Goal: Task Accomplishment & Management: Manage account settings

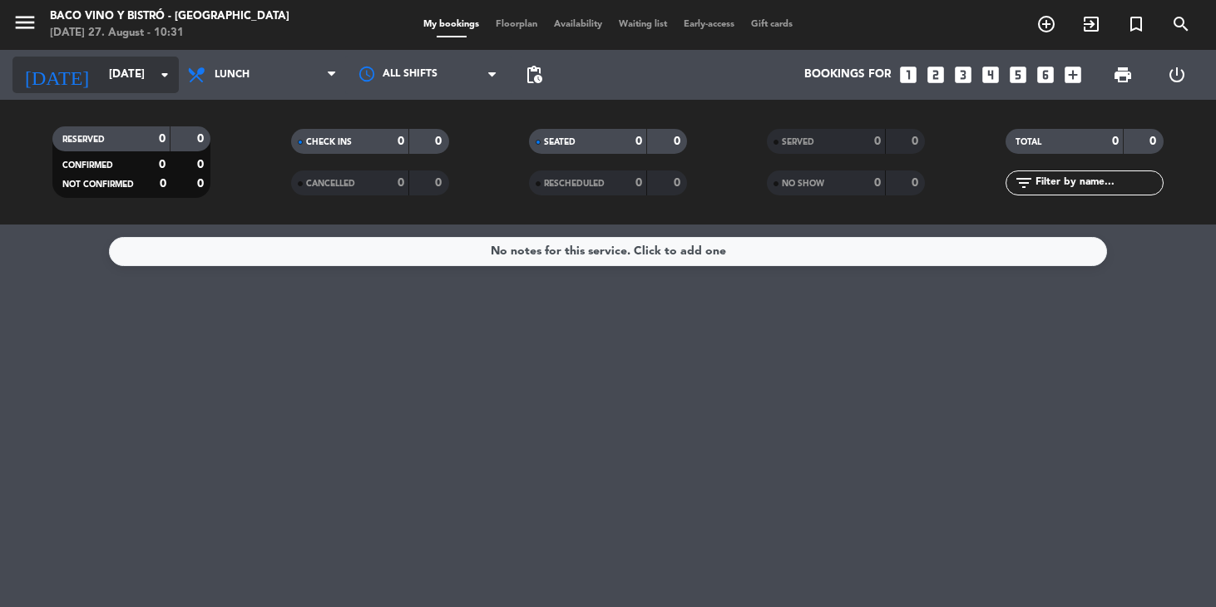
click at [157, 72] on icon "arrow_drop_down" at bounding box center [165, 75] width 20 height 20
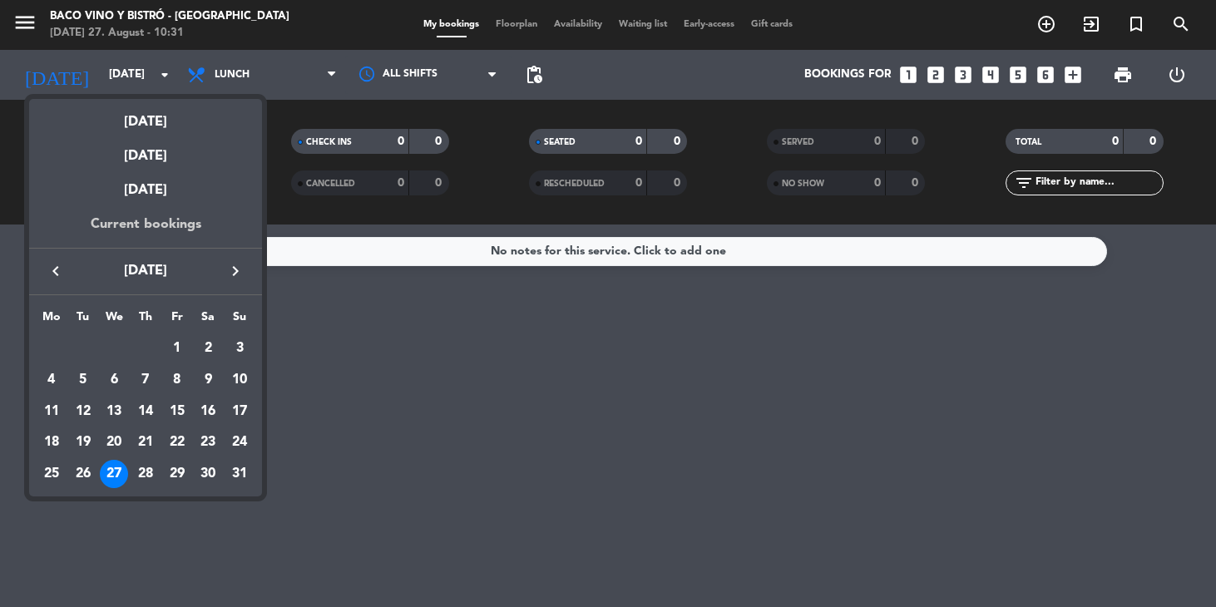
click at [139, 224] on div "Current bookings" at bounding box center [145, 231] width 233 height 34
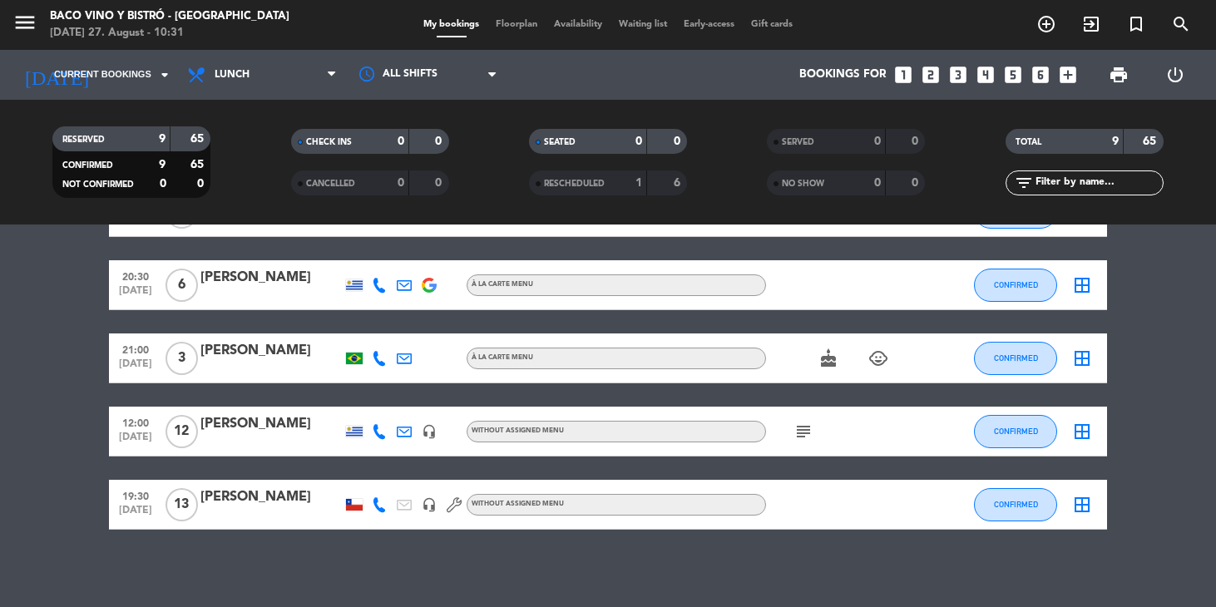
scroll to position [371, 0]
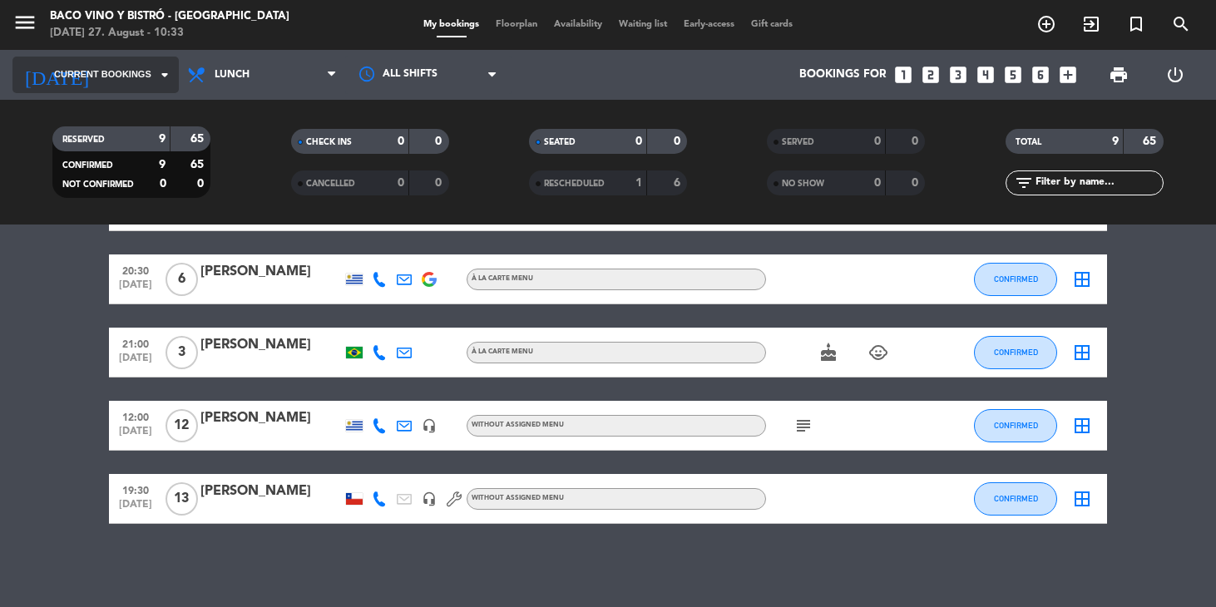
click at [161, 77] on icon "arrow_drop_down" at bounding box center [165, 75] width 20 height 20
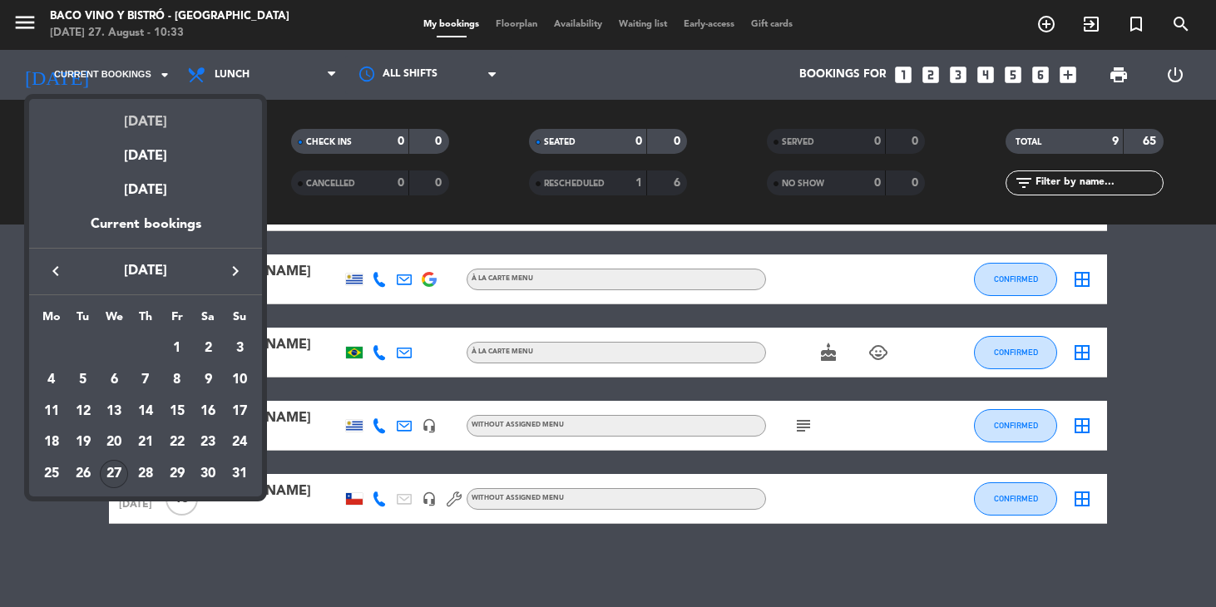
click at [146, 128] on div "[DATE]" at bounding box center [145, 116] width 233 height 34
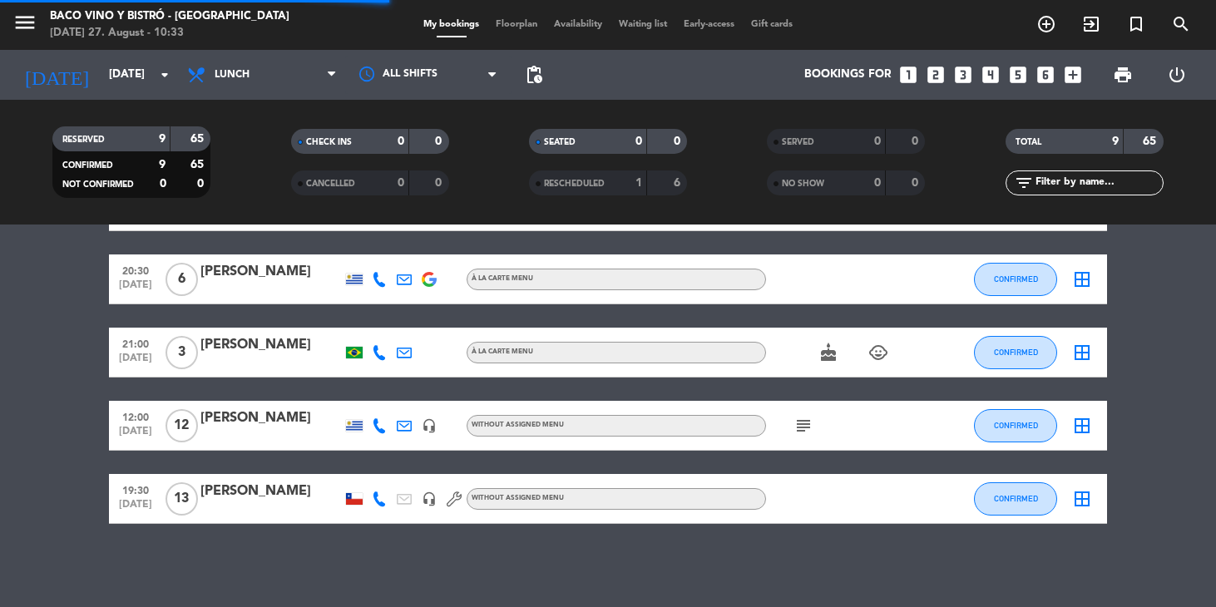
scroll to position [0, 0]
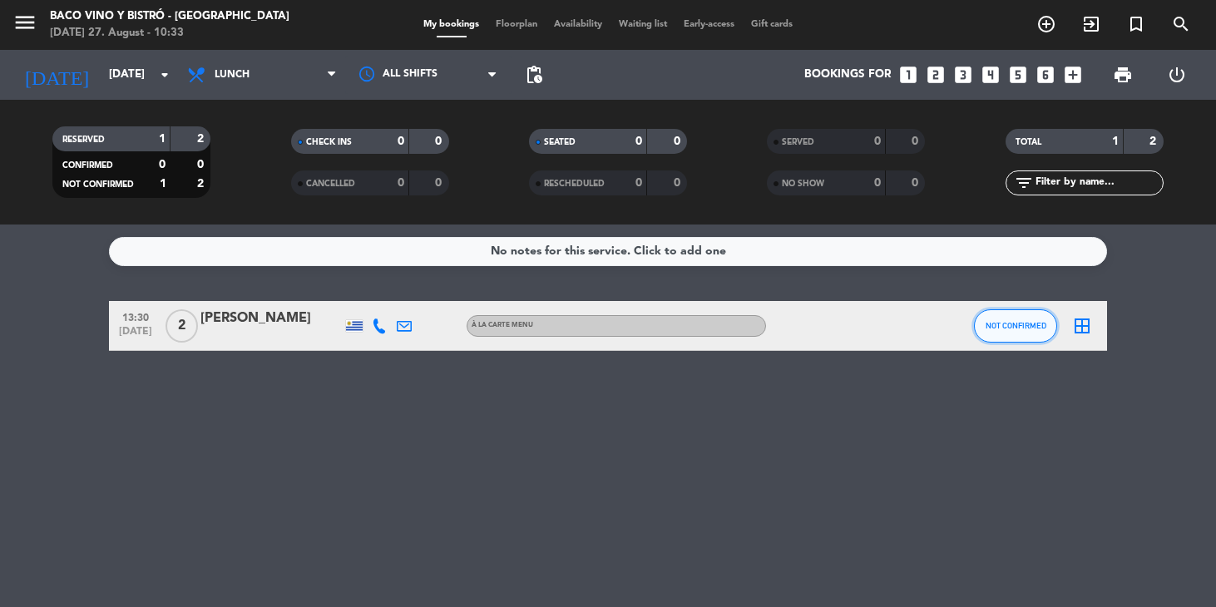
click at [1008, 324] on span "NOT CONFIRMED" at bounding box center [1016, 325] width 61 height 9
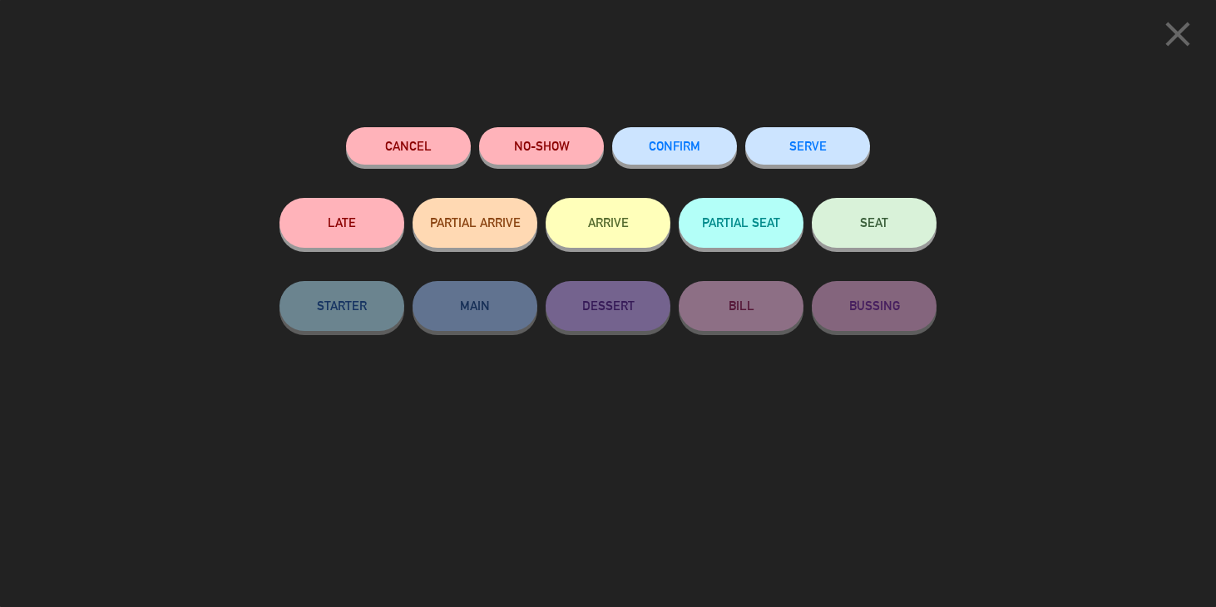
click at [671, 136] on button "CONFIRM" at bounding box center [674, 145] width 125 height 37
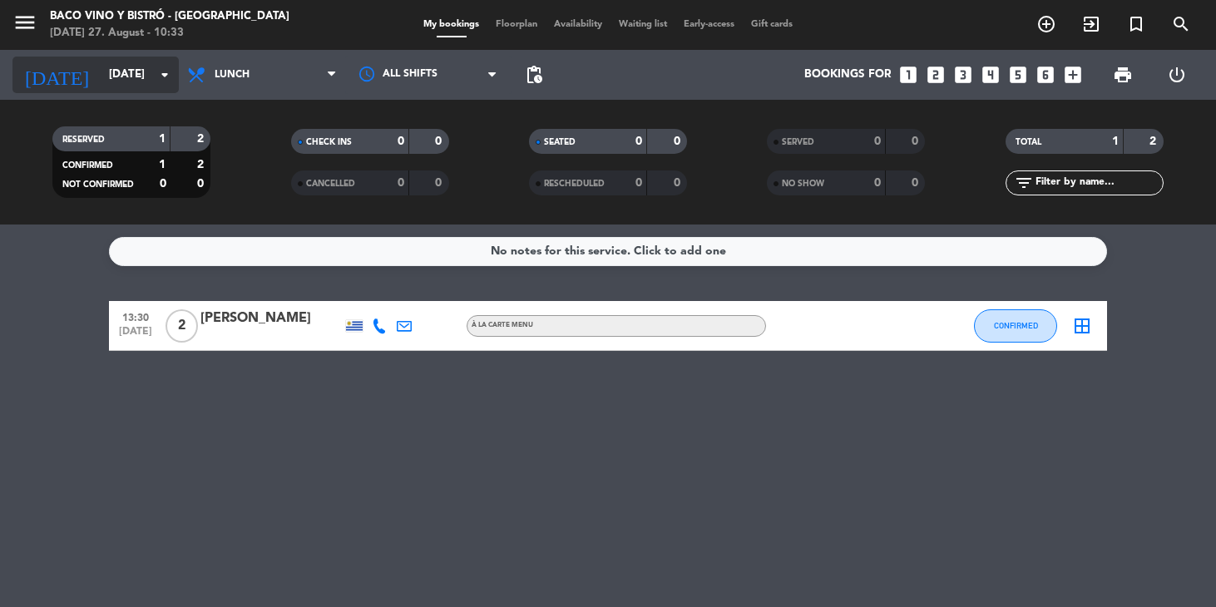
click at [152, 72] on input "[DATE]" at bounding box center [175, 75] width 148 height 30
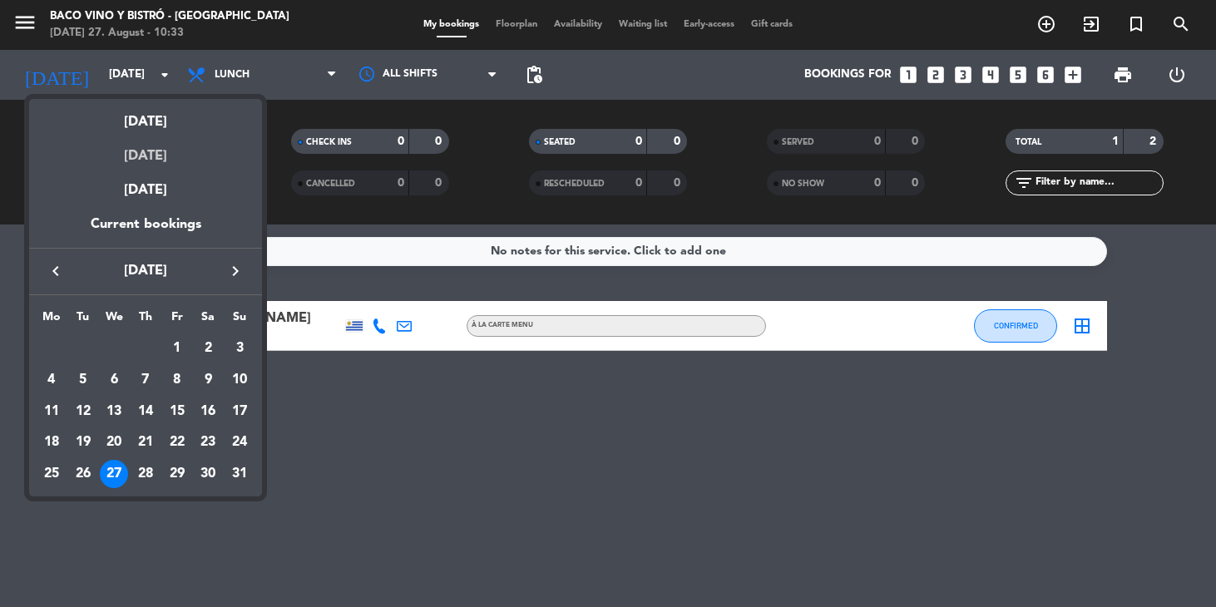
click at [144, 156] on div "[DATE]" at bounding box center [145, 150] width 233 height 34
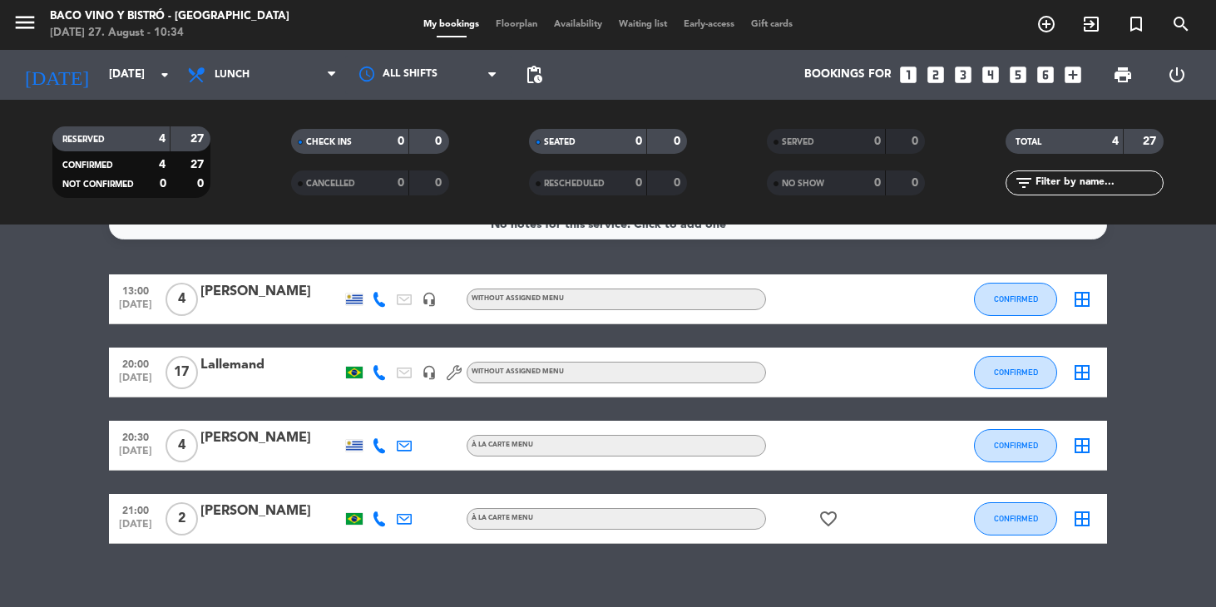
scroll to position [41, 0]
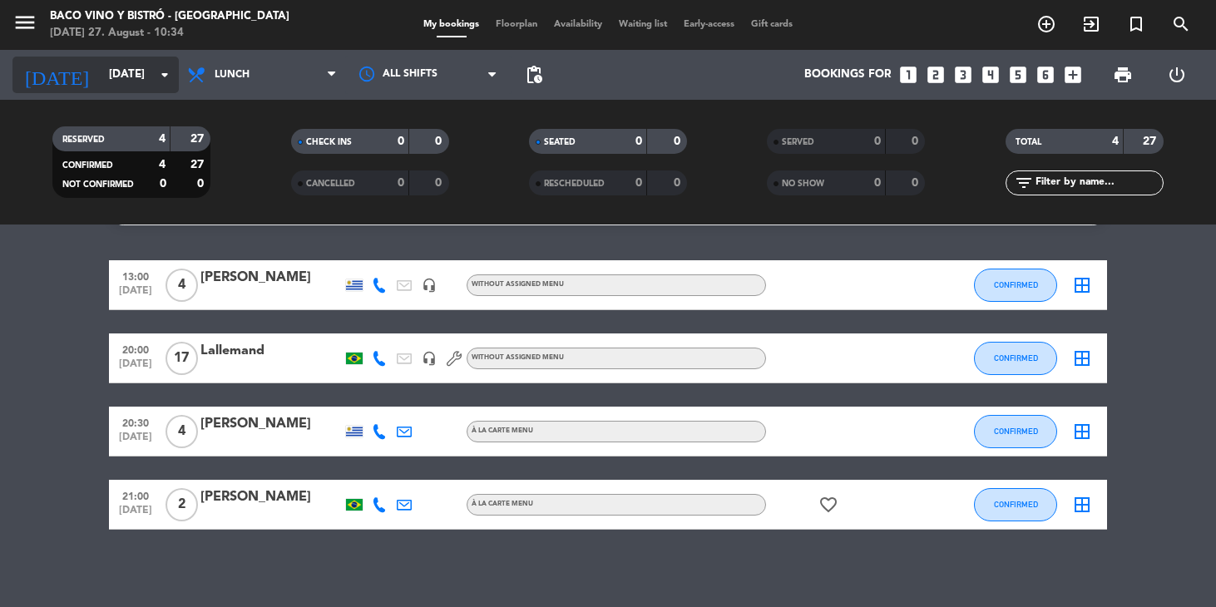
click at [152, 66] on input "[DATE]" at bounding box center [175, 75] width 148 height 30
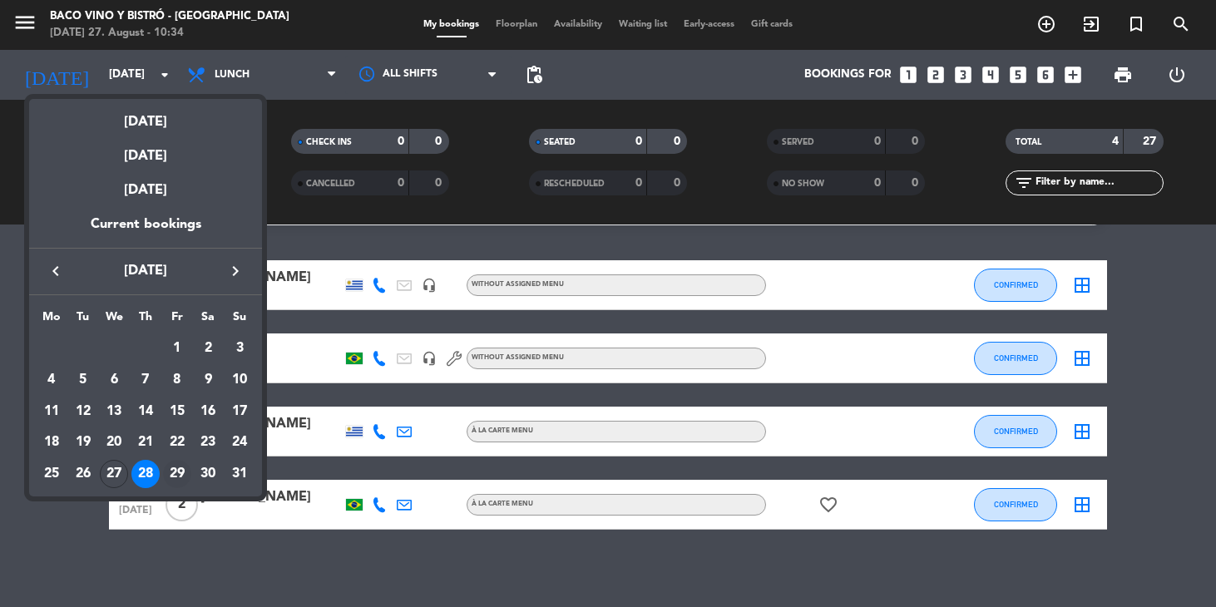
click at [176, 470] on div "29" at bounding box center [177, 474] width 28 height 28
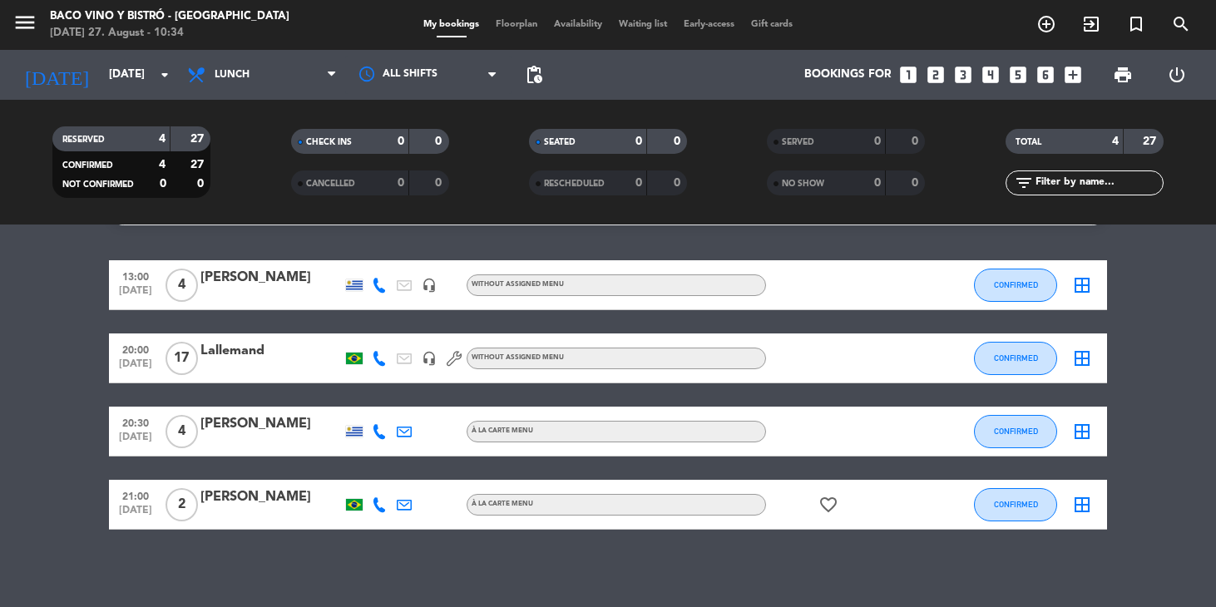
type input "[DATE]"
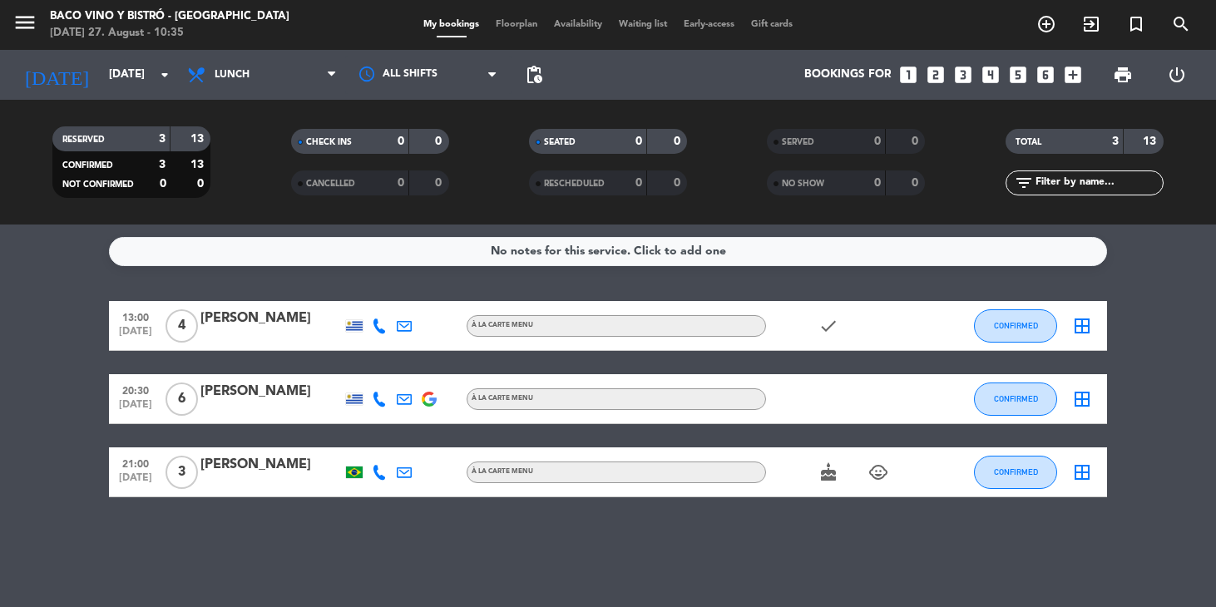
click at [80, 413] on bookings-row "13:00 [DATE] 4 [PERSON_NAME] À LA CARTE MENU check CONFIRMED border_all 20:30 […" at bounding box center [608, 399] width 1216 height 196
click at [80, 410] on bookings-row "13:00 [DATE] 4 [PERSON_NAME] À LA CARTE MENU check CONFIRMED border_all 20:30 […" at bounding box center [608, 399] width 1216 height 196
